Goal: Find specific page/section: Find specific page/section

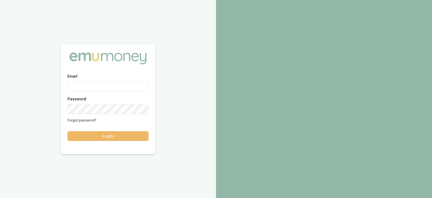
type input "[PERSON_NAME][EMAIL_ADDRESS][PERSON_NAME][DOMAIN_NAME]"
click at [113, 138] on button "Login" at bounding box center [107, 136] width 81 height 10
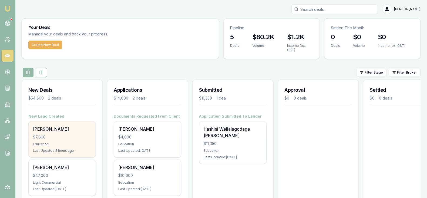
click at [84, 142] on div "Education" at bounding box center [62, 144] width 58 height 4
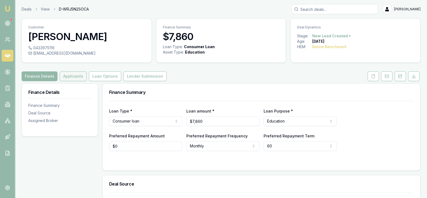
click at [75, 78] on button "Applicants" at bounding box center [73, 76] width 27 height 10
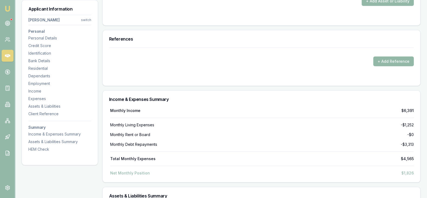
scroll to position [1875, 0]
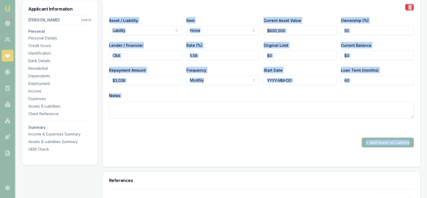
drag, startPoint x: 104, startPoint y: 89, endPoint x: 314, endPoint y: 148, distance: 218.4
copy div "Personal Title * Mrs Mr Mrs Miss Ms Dr Prof First name * Middle name Last name …"
